Goal: Information Seeking & Learning: Understand process/instructions

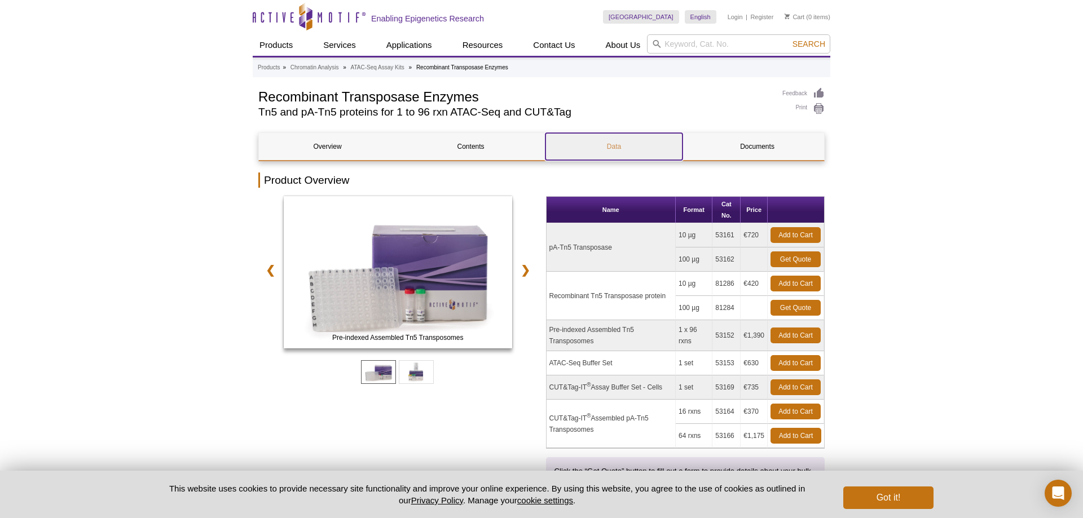
click at [600, 148] on link "Data" at bounding box center [613, 146] width 137 height 27
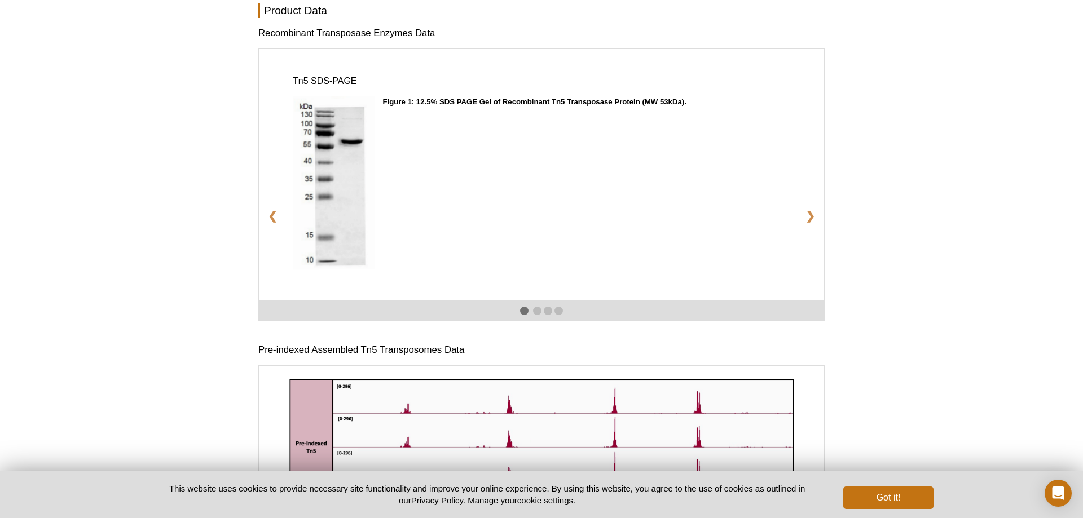
scroll to position [1377, 0]
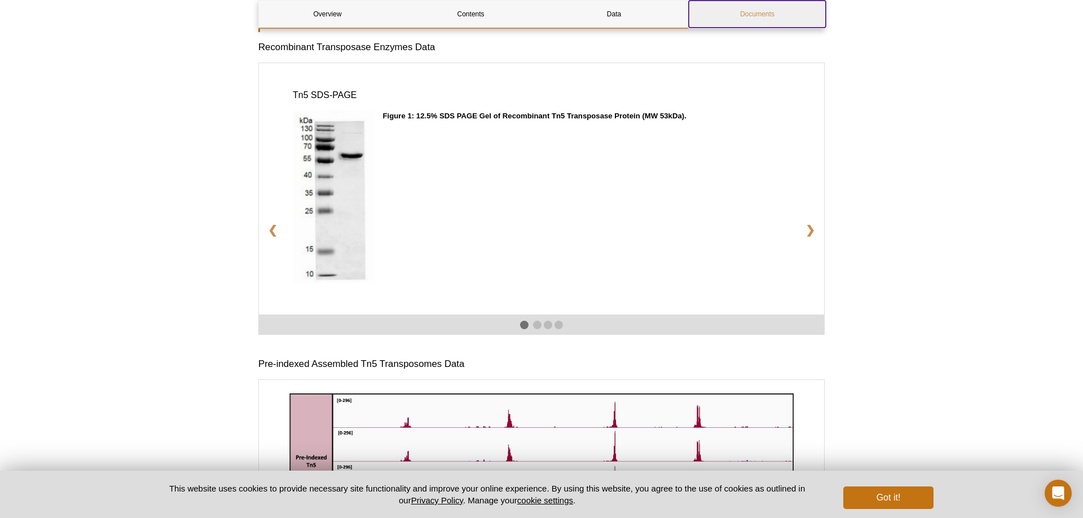
click at [733, 8] on link "Documents" at bounding box center [757, 14] width 137 height 27
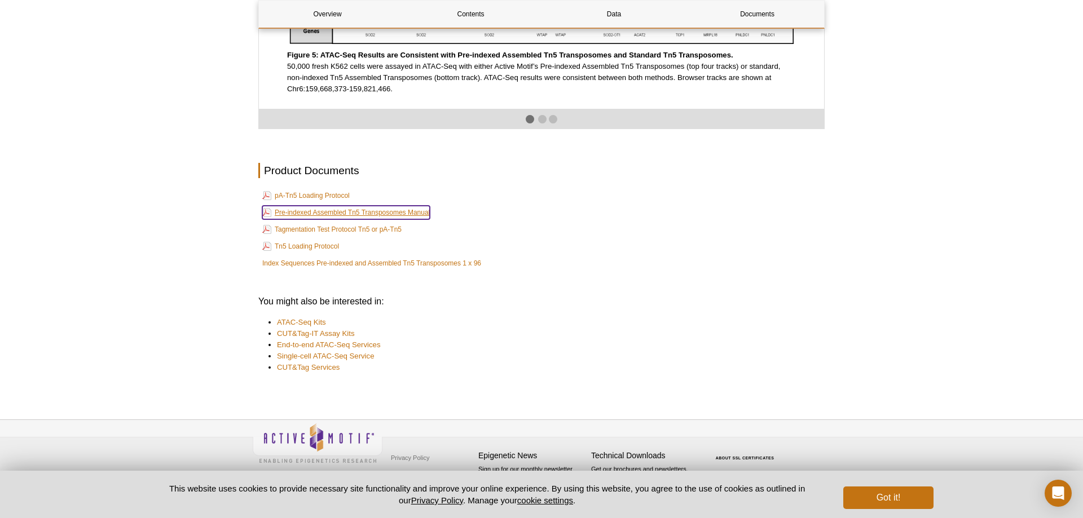
click at [326, 213] on link "Pre-indexed Assembled Tn5 Transposomes Manual" at bounding box center [345, 213] width 167 height 14
click at [324, 232] on link "Tagmentation Test Protocol Tn5 or pA-Tn5" at bounding box center [331, 230] width 139 height 14
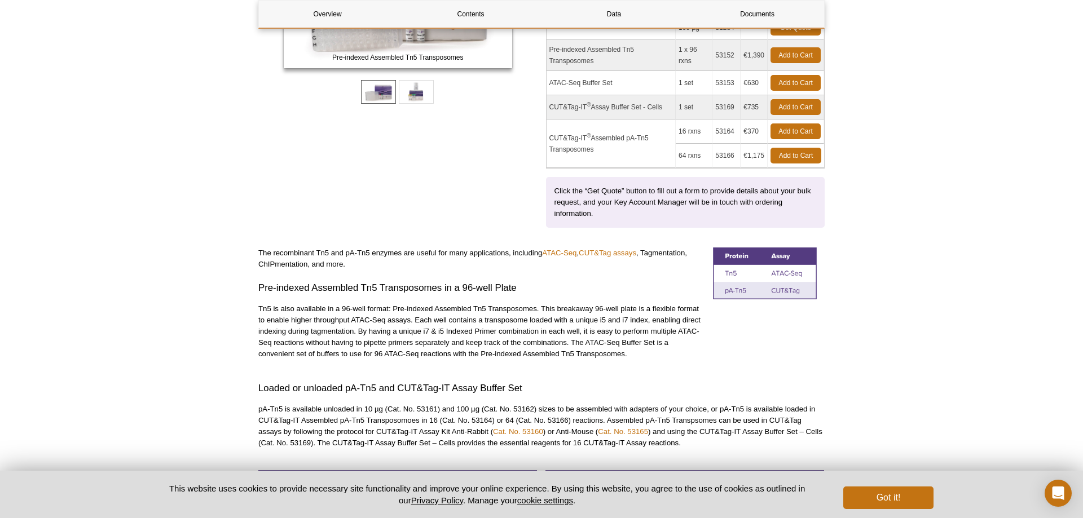
scroll to position [0, 0]
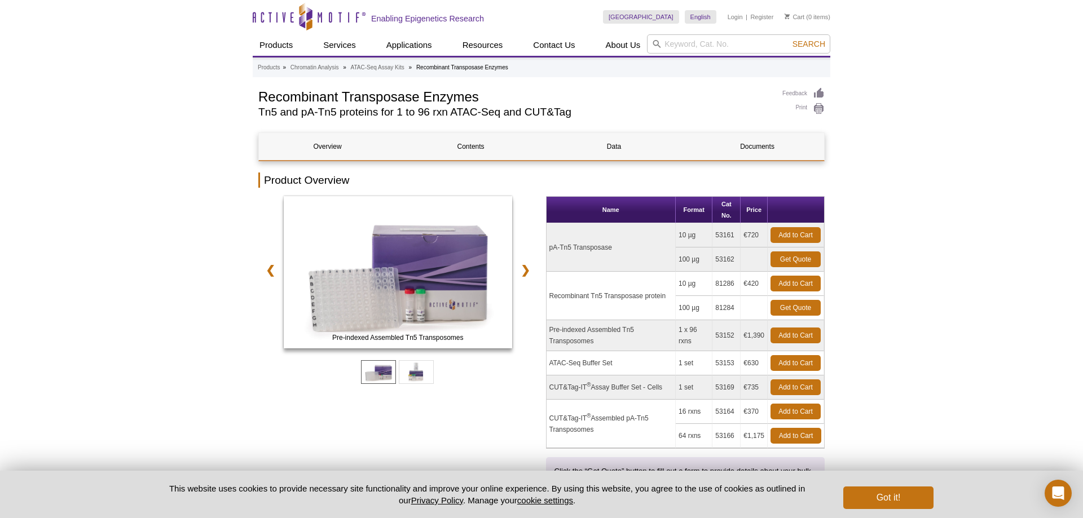
drag, startPoint x: 550, startPoint y: 294, endPoint x: 673, endPoint y: 292, distance: 122.9
click at [673, 292] on td "Recombinant Tn5 Transposase protein" at bounding box center [610, 296] width 129 height 48
copy td "Recombinant Tn5 Transposase protein"
